Goal: Transaction & Acquisition: Purchase product/service

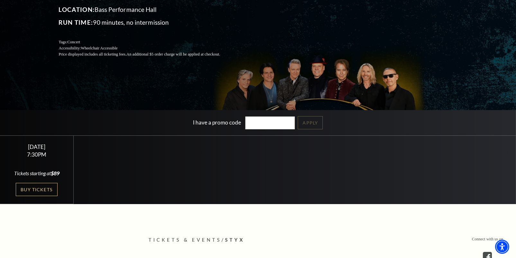
scroll to position [96, 0]
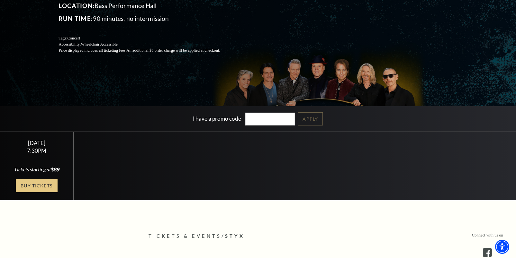
click at [40, 187] on link "Buy Tickets" at bounding box center [37, 185] width 42 height 13
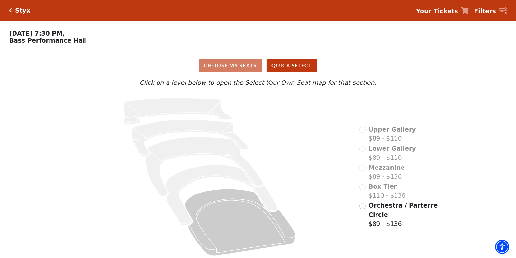
click at [362, 172] on div "Mezzanine $89 - $136" at bounding box center [382, 172] width 46 height 18
click at [379, 171] on span "Mezzanine" at bounding box center [386, 167] width 36 height 7
click at [364, 171] on div "Mezzanine $89 - $136" at bounding box center [382, 172] width 46 height 18
click at [363, 208] on input "Orchestra / Parterre Circle$89 - $136\a" at bounding box center [362, 206] width 6 height 6
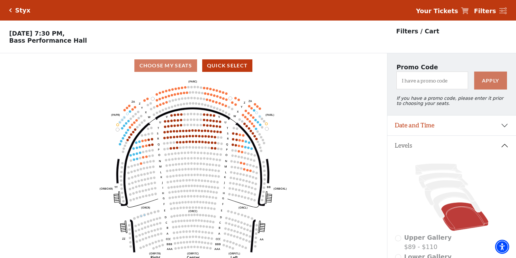
click at [179, 70] on div "Choose My Seats Quick Select" at bounding box center [193, 65] width 387 height 13
click at [404, 31] on p "Filters / Cart" at bounding box center [417, 31] width 43 height 9
click at [490, 11] on strong "Filters" at bounding box center [485, 10] width 22 height 7
click at [502, 12] on icon at bounding box center [503, 10] width 8 height 7
click at [491, 12] on strong "Filters" at bounding box center [485, 10] width 22 height 7
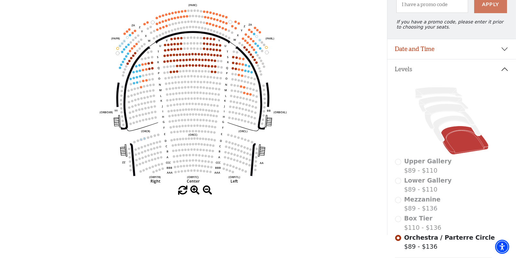
scroll to position [96, 0]
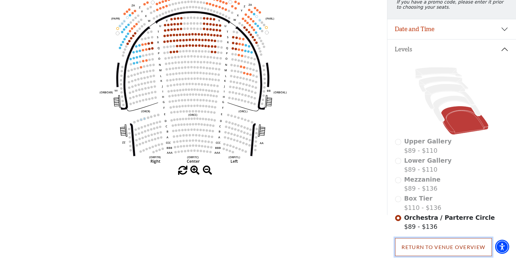
click at [428, 251] on link "Return To Venue Overview" at bounding box center [443, 247] width 97 height 18
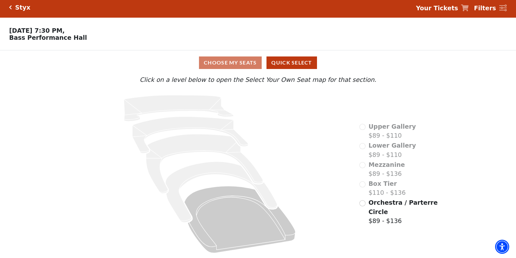
scroll to position [5, 0]
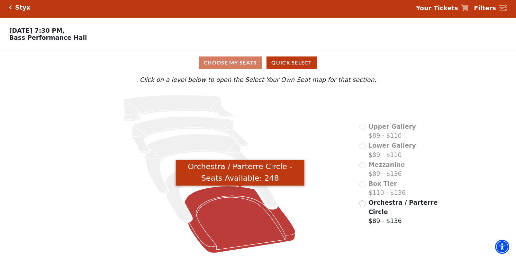
click at [229, 217] on icon "Orchestra / Parterre Circle - Seats Available: 248" at bounding box center [239, 219] width 111 height 67
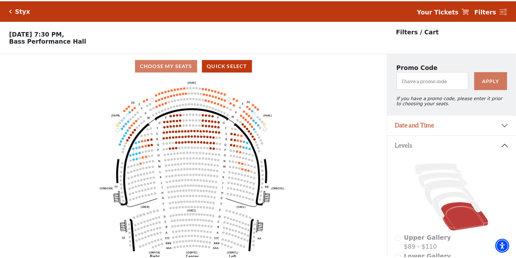
scroll to position [30, 0]
